Goal: Information Seeking & Learning: Learn about a topic

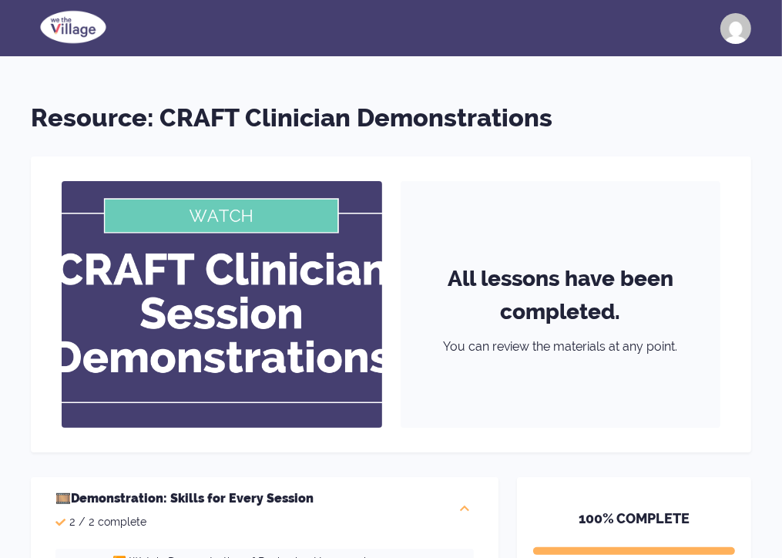
click at [250, 219] on img at bounding box center [222, 304] width 320 height 246
click at [745, 318] on div "All lessons have been completed. You can review the materials at any point." at bounding box center [391, 304] width 720 height 296
click at [742, 14] on div at bounding box center [735, 28] width 31 height 31
click at [735, 27] on div at bounding box center [735, 28] width 31 height 31
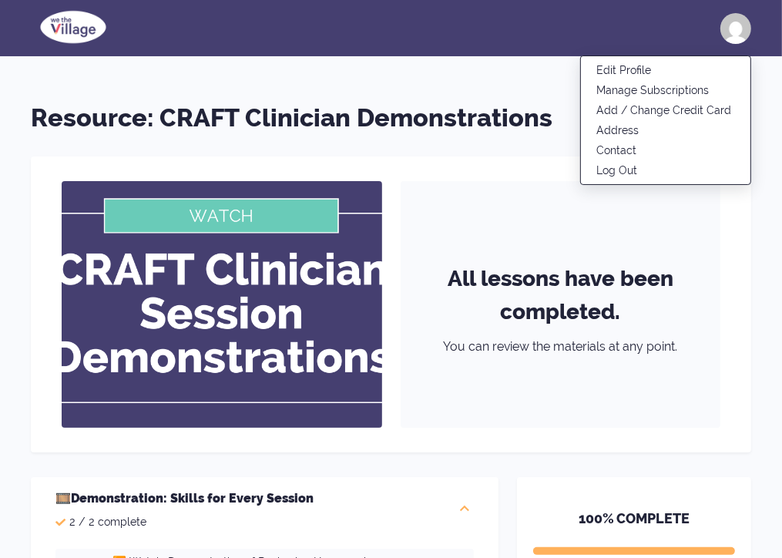
click at [524, 203] on div "All lessons have been completed. You can review the materials at any point." at bounding box center [560, 304] width 320 height 246
click at [257, 223] on img at bounding box center [222, 304] width 320 height 246
drag, startPoint x: 257, startPoint y: 223, endPoint x: 465, endPoint y: 185, distance: 211.3
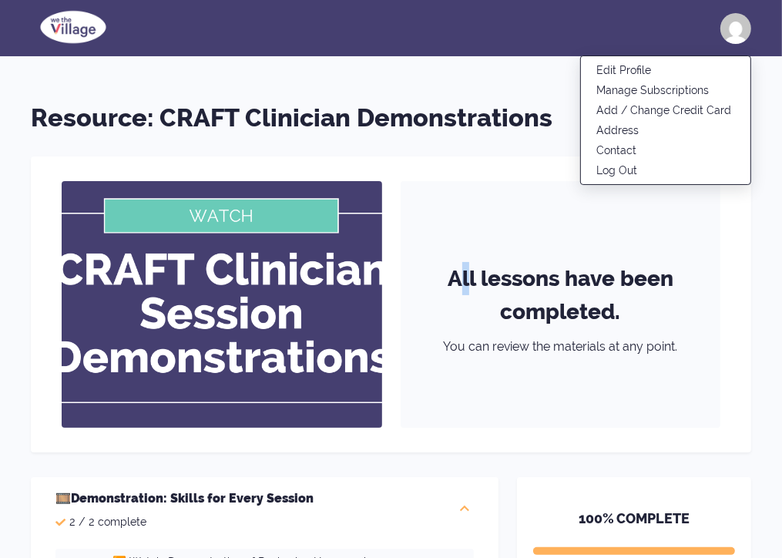
click at [465, 185] on div "All lessons have been completed. You can review the materials at any point." at bounding box center [560, 304] width 320 height 246
